Goal: Information Seeking & Learning: Check status

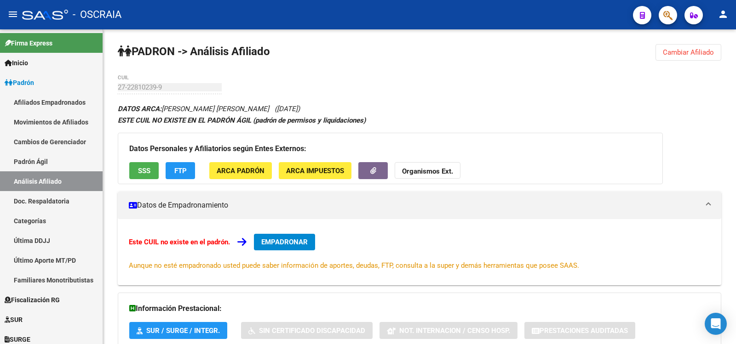
click at [60, 167] on link "Padrón Ágil" at bounding box center [51, 162] width 103 height 20
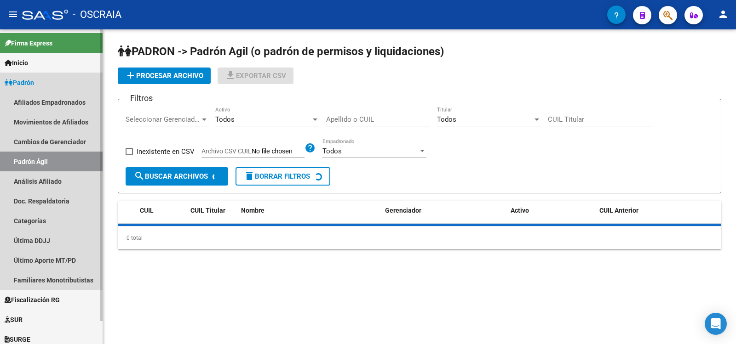
click at [56, 189] on link "Análisis Afiliado" at bounding box center [51, 182] width 103 height 20
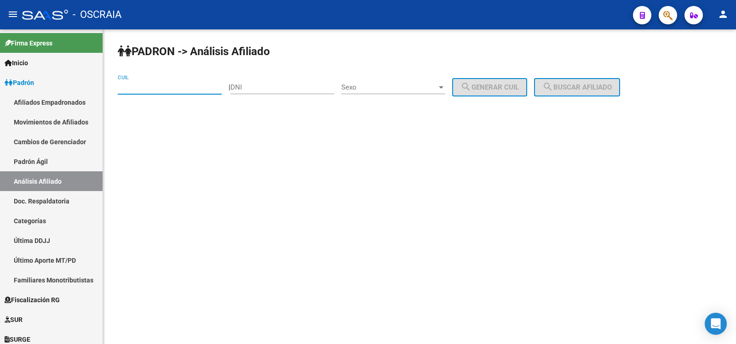
click at [138, 88] on input "CUIL" at bounding box center [170, 87] width 104 height 8
paste input "27-28074882-5"
type input "27-28074882-5"
click at [609, 89] on span "search Buscar afiliado" at bounding box center [576, 87] width 69 height 8
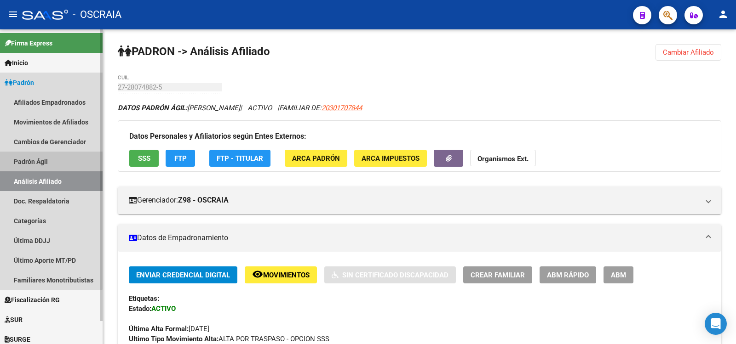
click at [46, 163] on link "Padrón Ágil" at bounding box center [51, 162] width 103 height 20
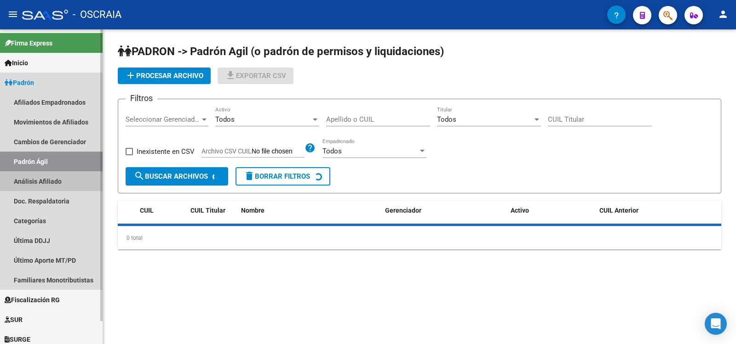
click at [49, 183] on link "Análisis Afiliado" at bounding box center [51, 182] width 103 height 20
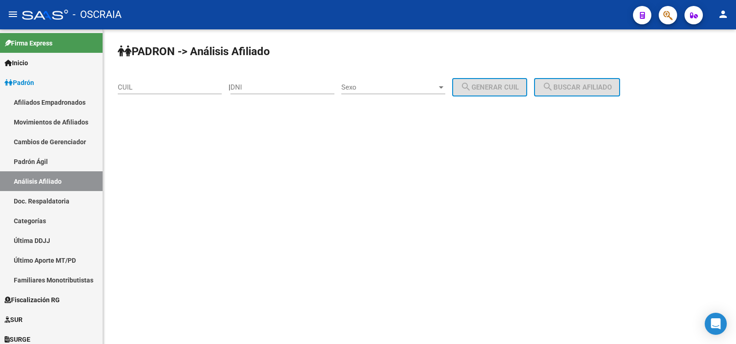
click at [264, 86] on input "DNI" at bounding box center [282, 87] width 104 height 8
type input "28963281"
click at [386, 90] on span "Sexo" at bounding box center [389, 87] width 96 height 8
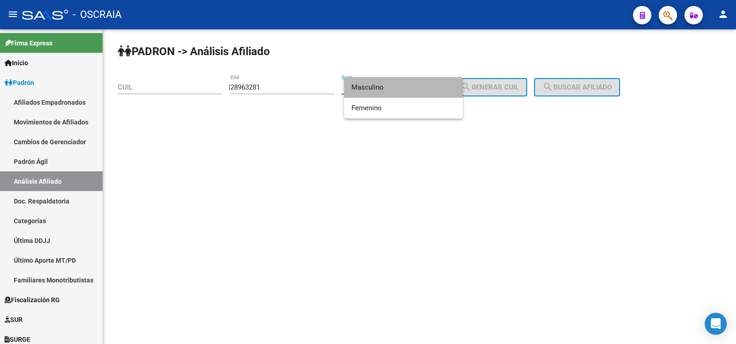
click at [386, 90] on span "Masculino" at bounding box center [403, 87] width 104 height 21
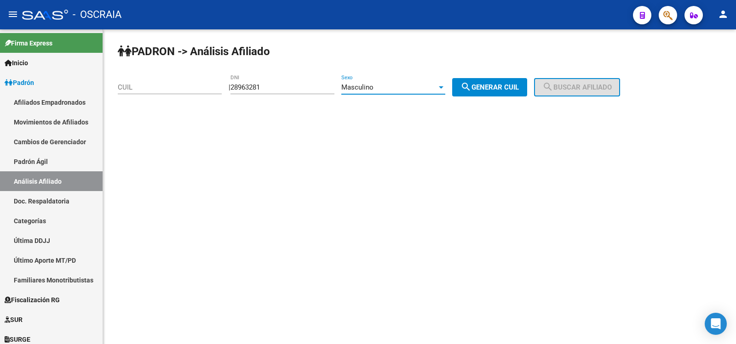
click at [396, 86] on div "Masculino" at bounding box center [389, 87] width 96 height 8
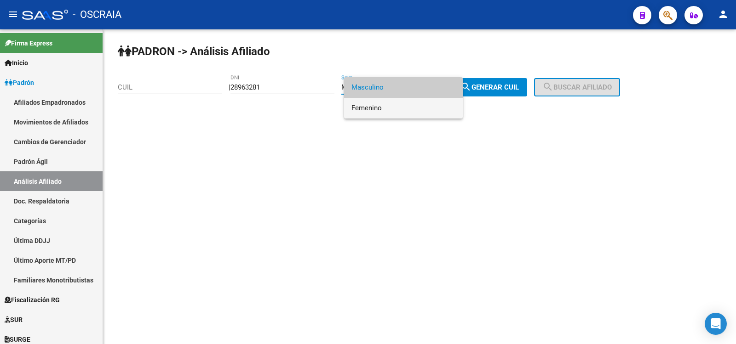
click at [391, 107] on span "Femenino" at bounding box center [403, 108] width 104 height 21
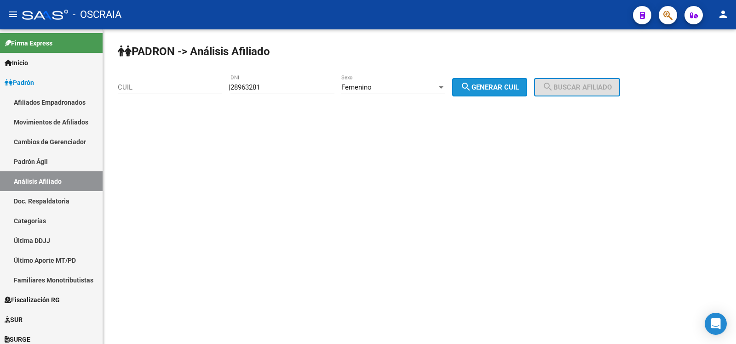
click at [512, 84] on span "search Generar CUIL" at bounding box center [489, 87] width 58 height 8
type input "27-28963281-1"
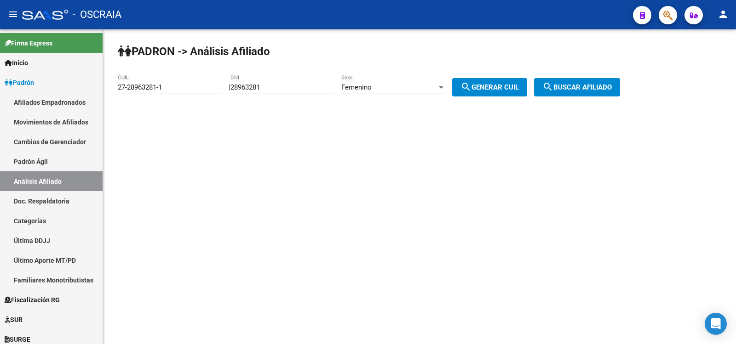
click at [567, 84] on span "search Buscar afiliado" at bounding box center [576, 87] width 69 height 8
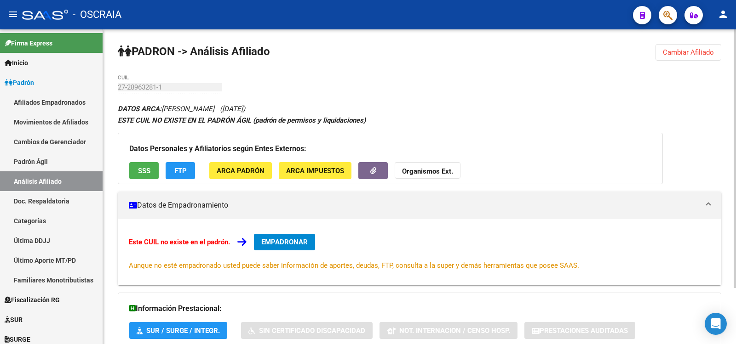
scroll to position [68, 0]
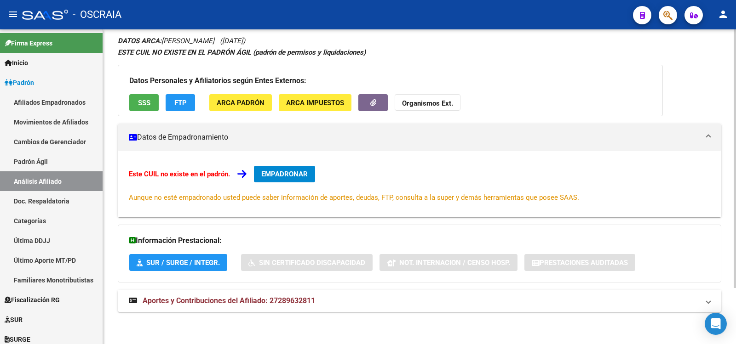
click at [370, 294] on mat-expansion-panel-header "Aportes y Contribuciones del Afiliado: 27289632811" at bounding box center [419, 301] width 603 height 22
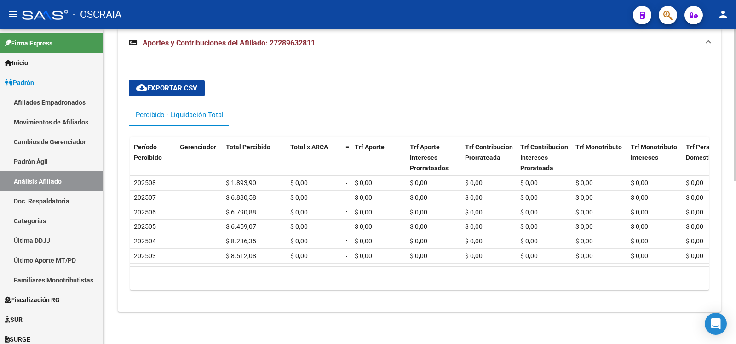
scroll to position [0, 0]
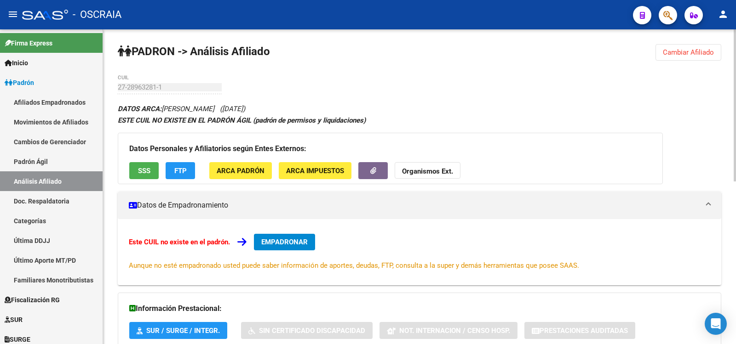
drag, startPoint x: 39, startPoint y: 166, endPoint x: 43, endPoint y: 170, distance: 5.9
click at [39, 166] on link "Padrón Ágil" at bounding box center [51, 162] width 103 height 20
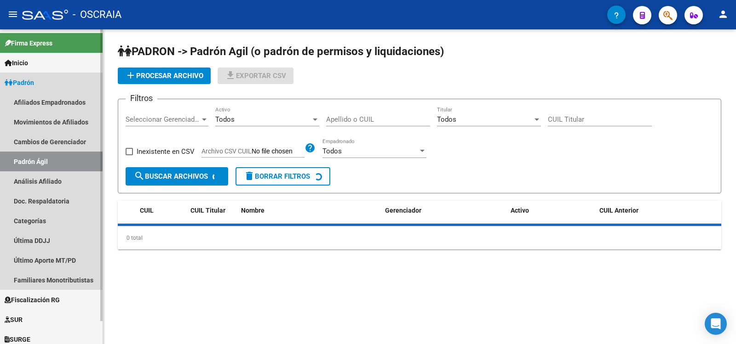
click at [45, 175] on link "Análisis Afiliado" at bounding box center [51, 182] width 103 height 20
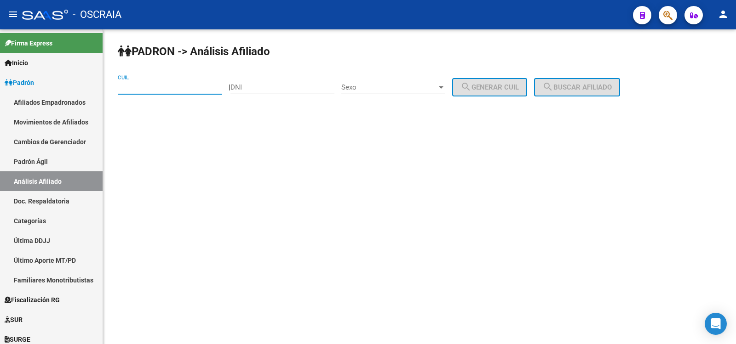
click at [188, 86] on input "CUIL" at bounding box center [170, 87] width 104 height 8
paste input "27-28963281-1"
type input "27-28963281-1"
click at [553, 86] on mat-icon "search" at bounding box center [547, 86] width 11 height 11
click at [562, 86] on div "PADRON -> Análisis Afiliado 27-28963281-1 CUIL | DNI Sexo Sexo search Generar C…" at bounding box center [419, 77] width 633 height 97
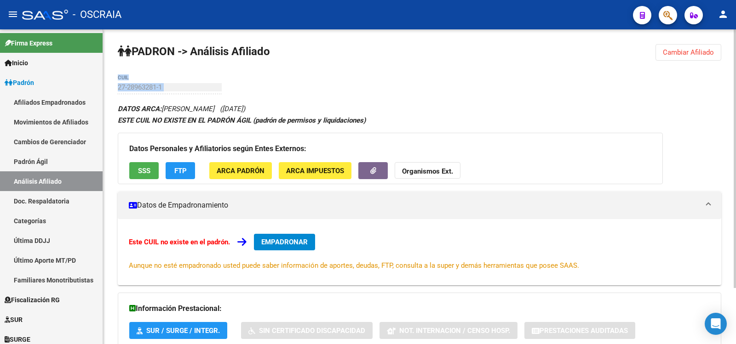
scroll to position [68, 0]
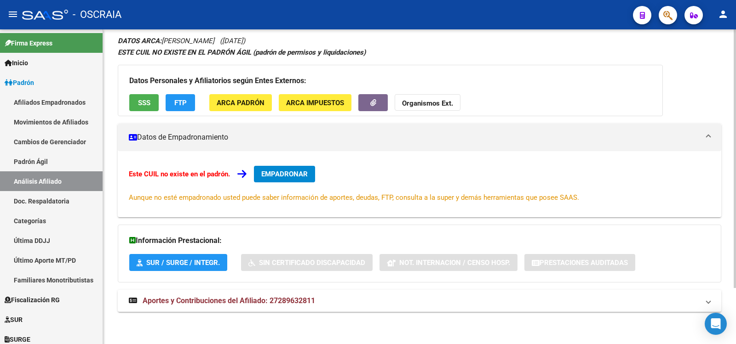
drag, startPoint x: 304, startPoint y: 296, endPoint x: 327, endPoint y: 282, distance: 26.3
click at [305, 296] on strong "Aportes y Contribuciones del Afiliado: 27289632811" at bounding box center [222, 301] width 186 height 10
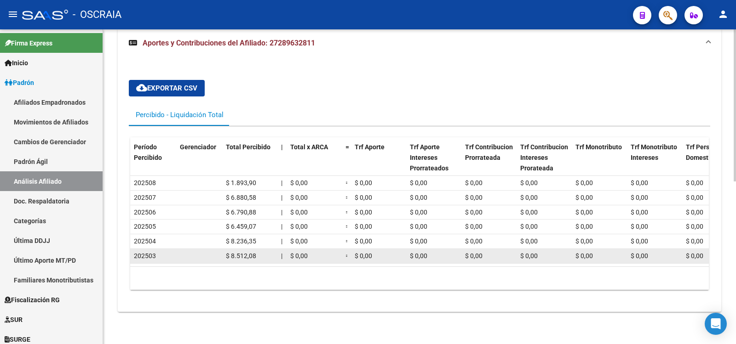
scroll to position [0, 0]
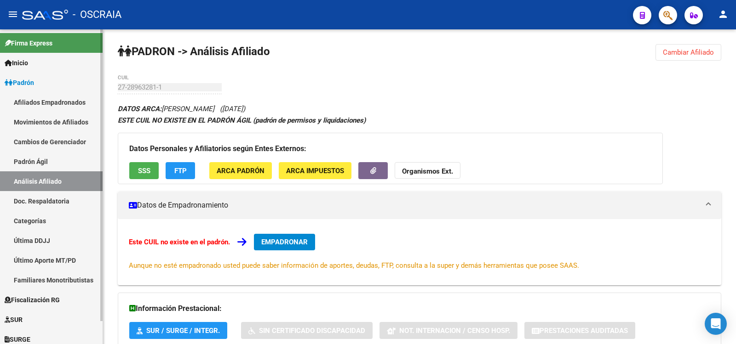
click at [62, 165] on link "Padrón Ágil" at bounding box center [51, 162] width 103 height 20
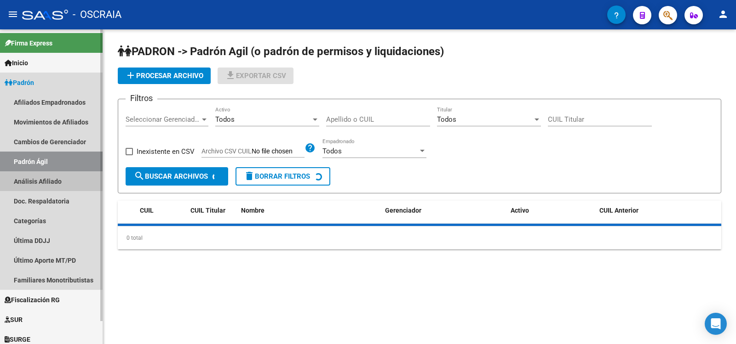
click at [72, 186] on link "Análisis Afiliado" at bounding box center [51, 182] width 103 height 20
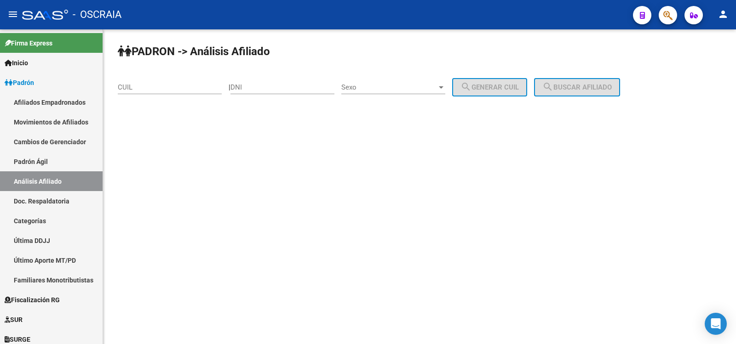
click at [170, 90] on input "CUIL" at bounding box center [170, 87] width 104 height 8
paste input "27-39962591-8"
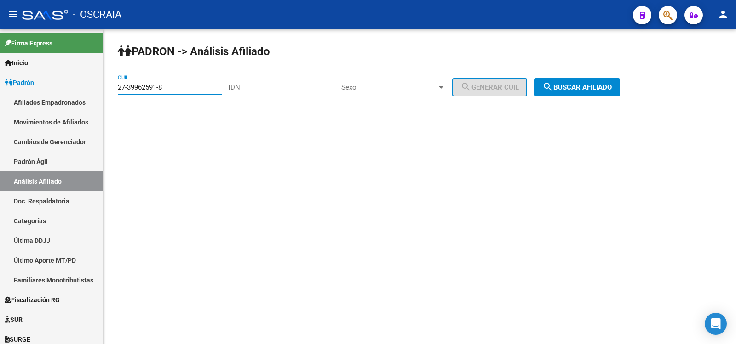
type input "27-39962591-8"
click at [553, 88] on mat-icon "search" at bounding box center [547, 86] width 11 height 11
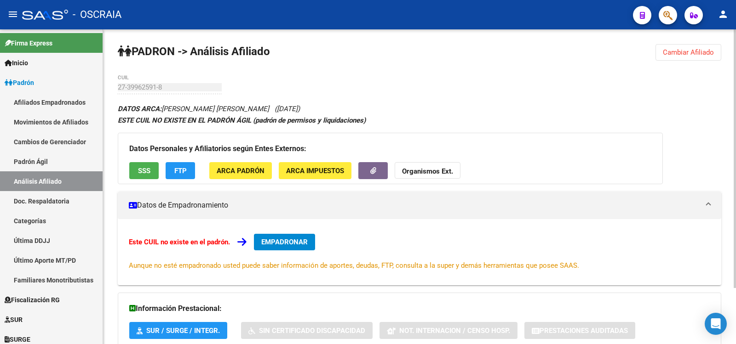
scroll to position [68, 0]
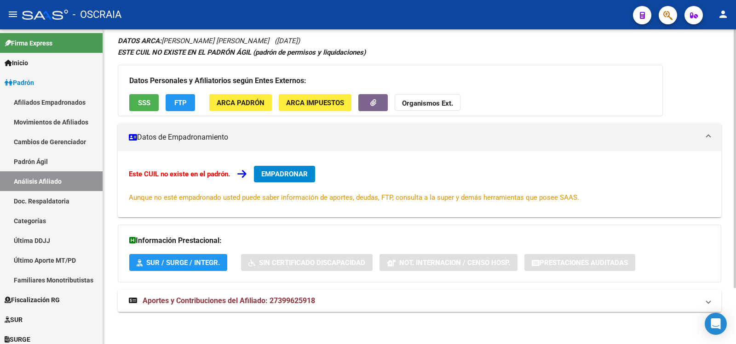
click at [320, 297] on mat-panel-title "Aportes y Contribuciones del Afiliado: 27399625918" at bounding box center [414, 301] width 570 height 10
